Goal: Obtain resource: Obtain resource

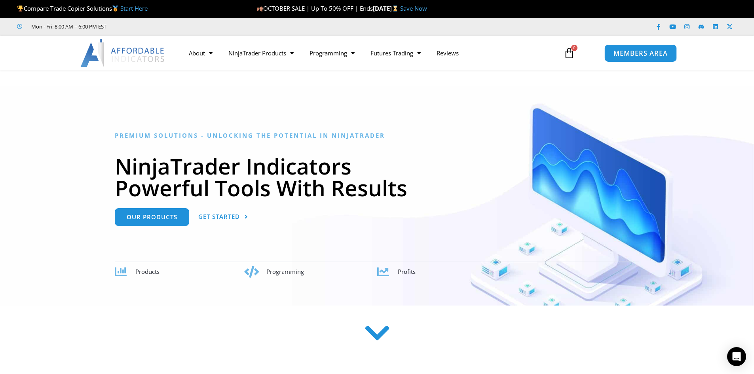
click at [631, 55] on span "MEMBERS AREA" at bounding box center [640, 53] width 54 height 7
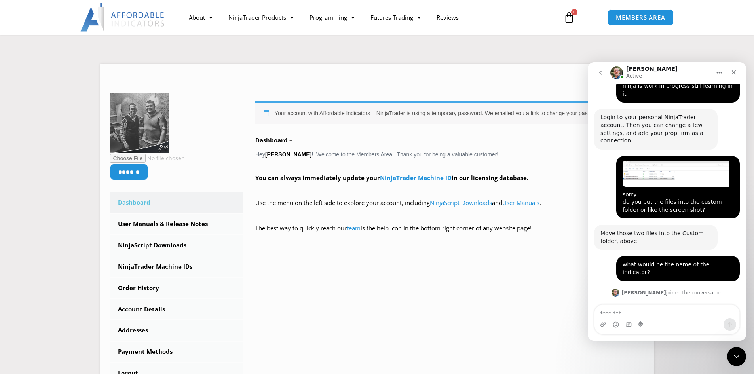
scroll to position [720, 0]
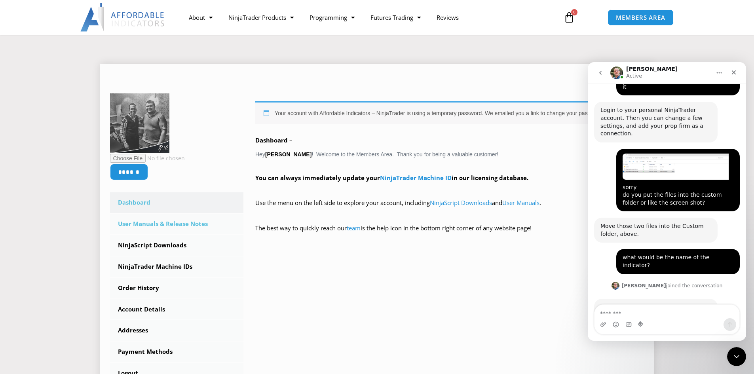
click at [168, 221] on link "User Manuals & Release Notes" at bounding box center [177, 224] width 134 height 21
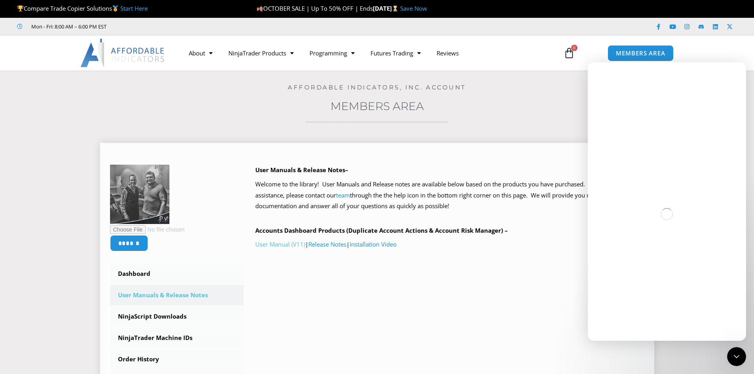
click at [272, 244] on link "User Manual (V11)" at bounding box center [280, 244] width 50 height 8
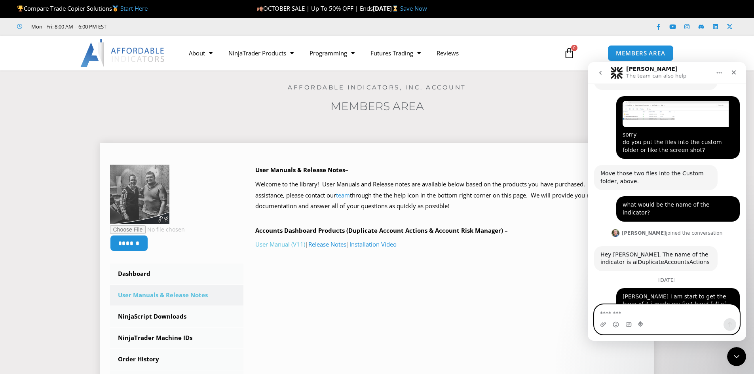
scroll to position [788, 0]
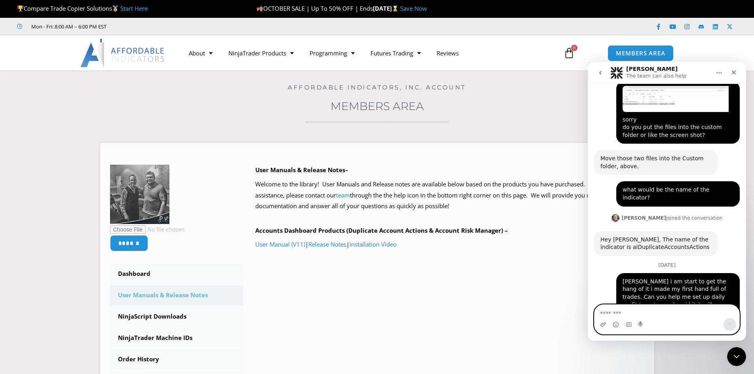
click at [645, 310] on textarea "Message…" at bounding box center [666, 311] width 145 height 13
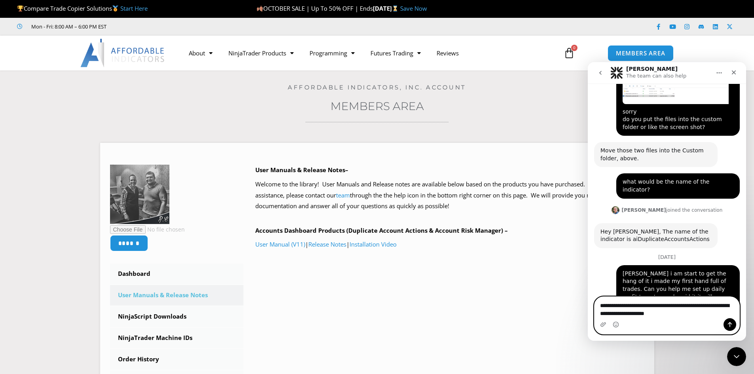
type textarea "**********"
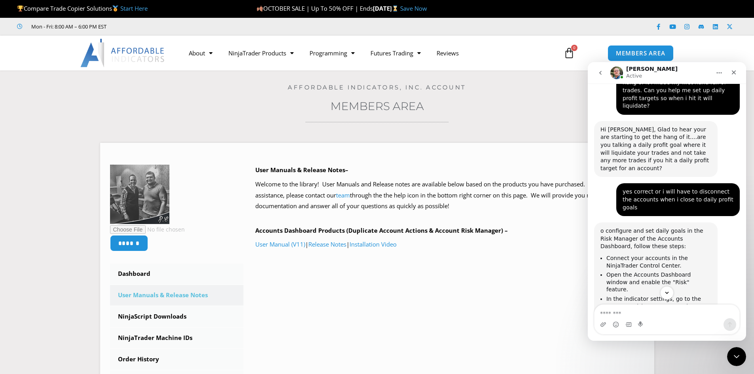
scroll to position [1073, 0]
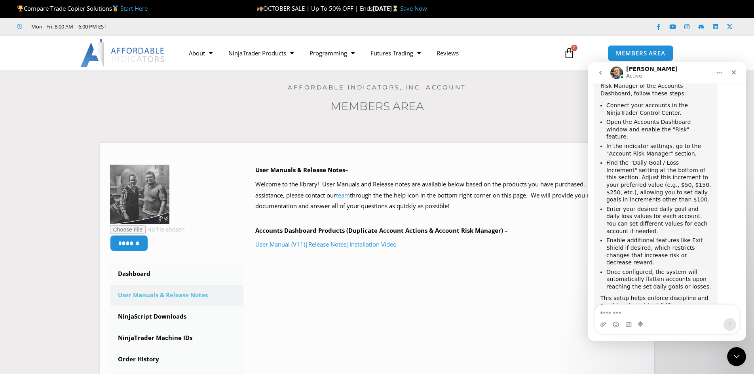
scroll to position [1161, 0]
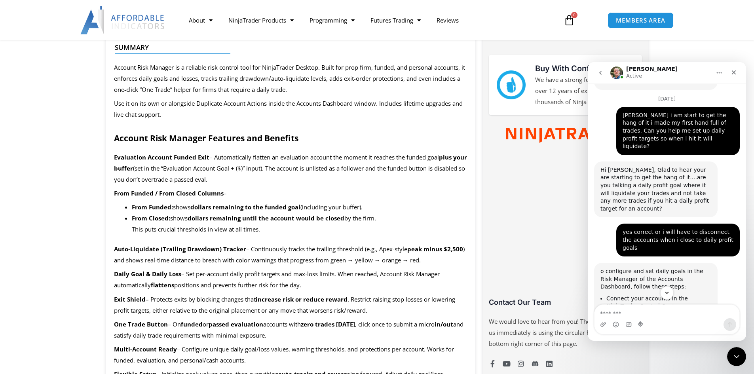
scroll to position [955, 0]
